Goal: Task Accomplishment & Management: Complete application form

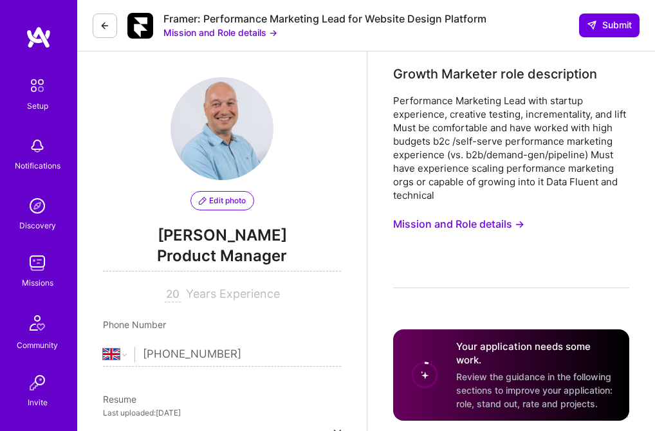
select select "GB"
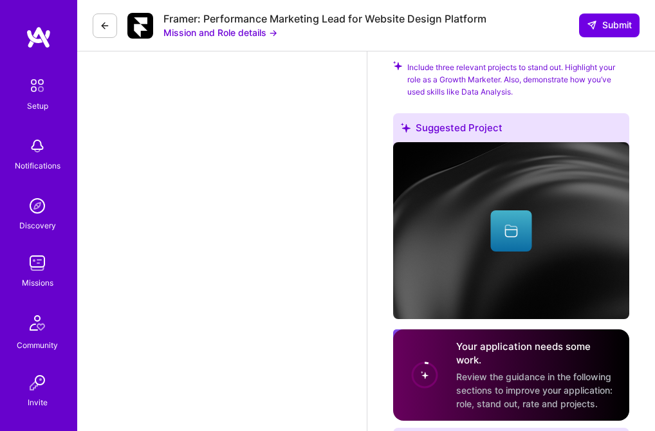
scroll to position [1727, 0]
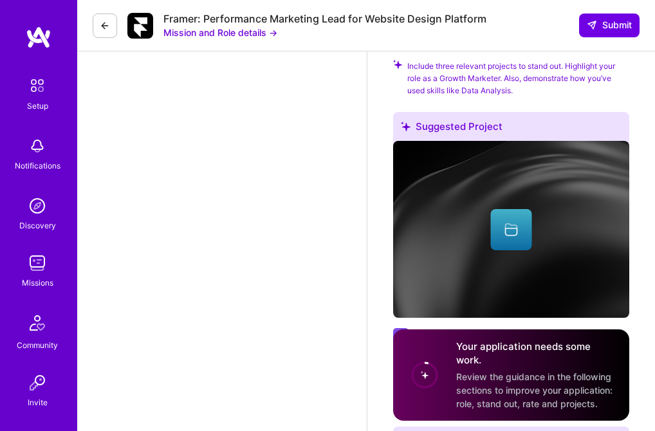
click at [34, 37] on img at bounding box center [39, 37] width 26 height 23
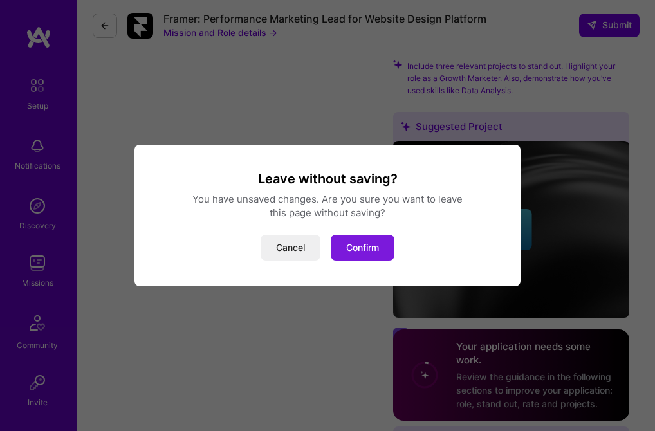
click at [371, 248] on button "Confirm" at bounding box center [363, 248] width 64 height 26
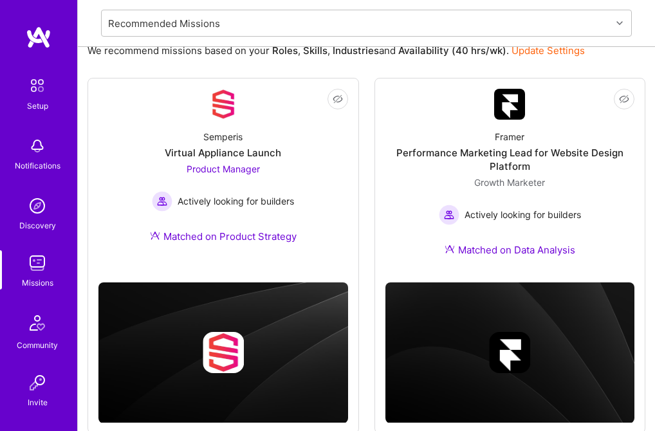
scroll to position [163, 0]
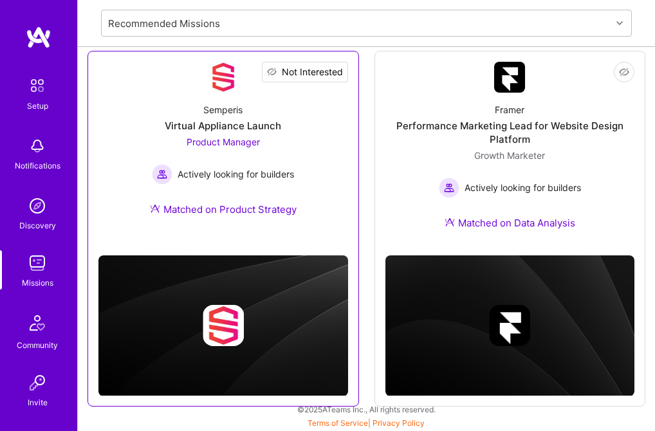
click at [328, 69] on span "Not Interested" at bounding box center [312, 72] width 61 height 14
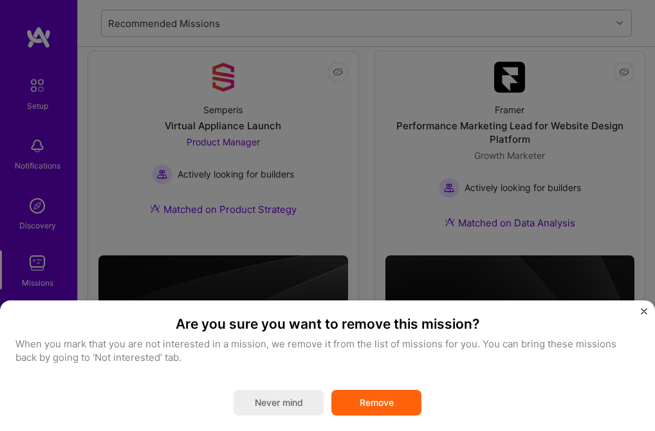
click at [381, 390] on button "Remove" at bounding box center [376, 403] width 90 height 26
